Goal: Navigation & Orientation: Find specific page/section

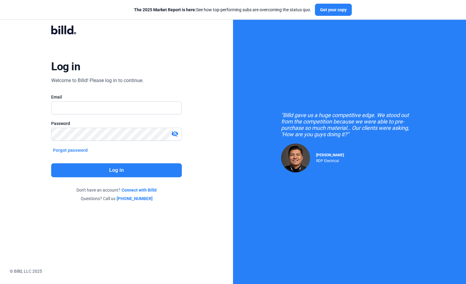
click at [122, 111] on input "text" at bounding box center [116, 108] width 130 height 12
type input "[PERSON_NAME][EMAIL_ADDRESS][PERSON_NAME][DOMAIN_NAME]"
click at [117, 162] on div "Log in Welcome to Billd! Please log in to continue. Email [PERSON_NAME][EMAIL_A…" at bounding box center [117, 113] width 168 height 195
click at [114, 167] on button "Log in" at bounding box center [116, 170] width 130 height 14
